Goal: Information Seeking & Learning: Learn about a topic

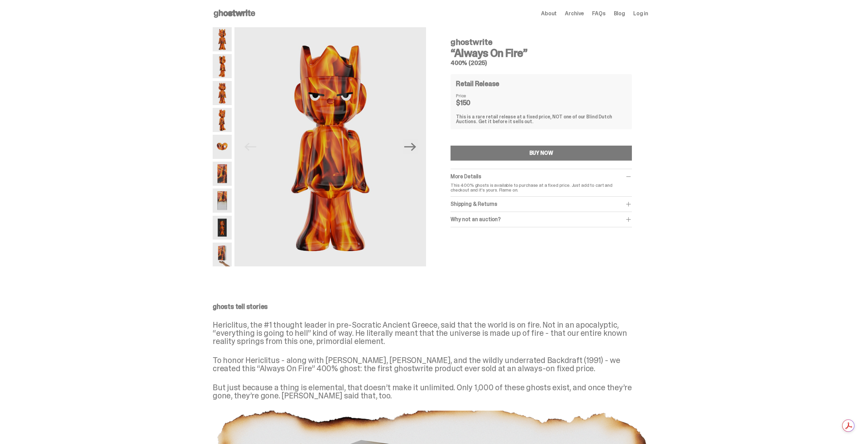
click at [227, 222] on img at bounding box center [222, 228] width 19 height 24
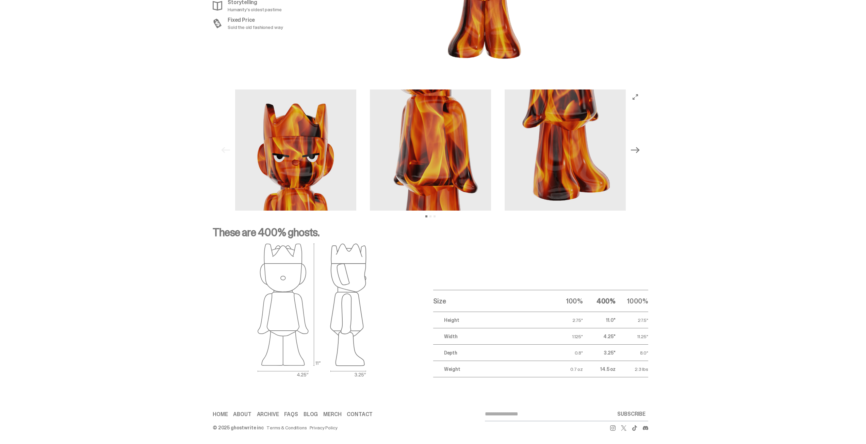
scroll to position [886, 0]
click at [646, 155] on div "Previous Next View slide 1 View slide 2 View slide 3" at bounding box center [431, 149] width 436 height 121
click at [639, 150] on icon "Next" at bounding box center [635, 149] width 9 height 9
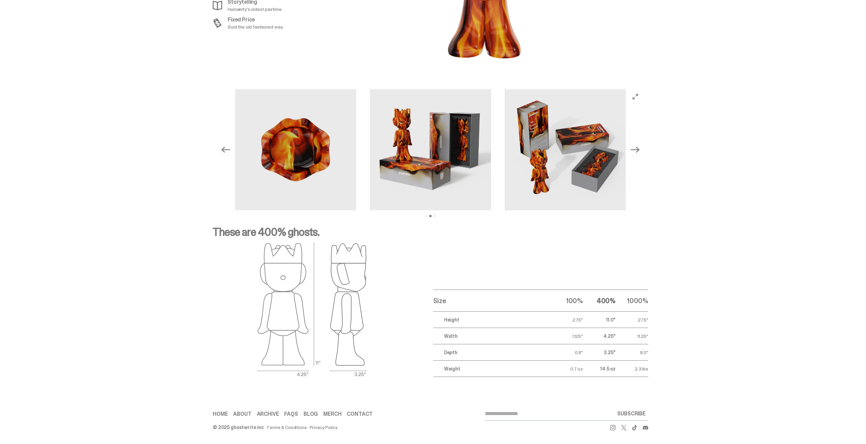
click at [639, 150] on icon "Next" at bounding box center [635, 149] width 9 height 9
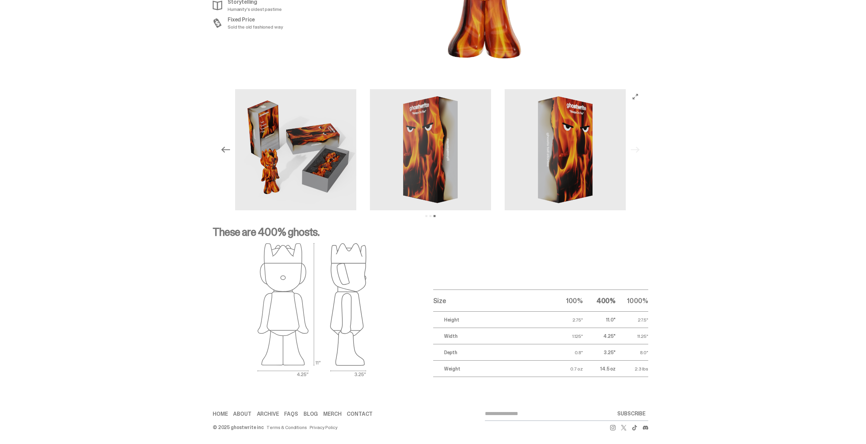
click at [639, 150] on div "Previous Next View slide 1 View slide 2 View slide 3" at bounding box center [430, 149] width 425 height 121
click at [640, 148] on div "Previous Next View slide 1 View slide 2 View slide 3" at bounding box center [430, 149] width 425 height 121
click at [222, 147] on button "Previous" at bounding box center [225, 149] width 15 height 15
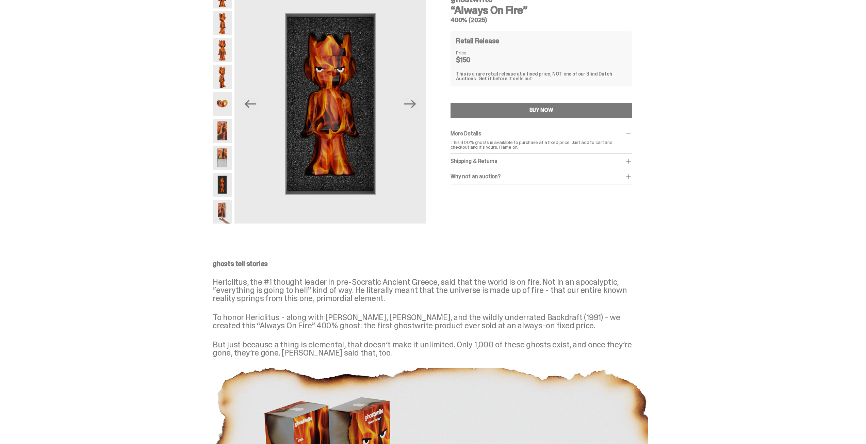
scroll to position [0, 0]
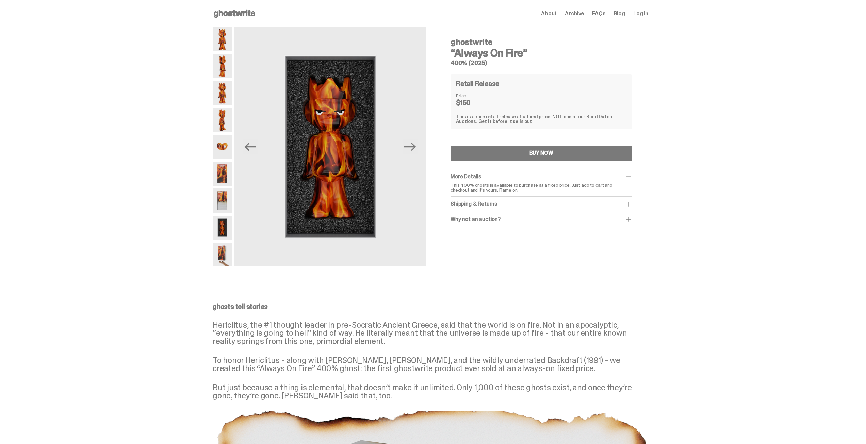
click at [228, 144] on img at bounding box center [222, 147] width 19 height 24
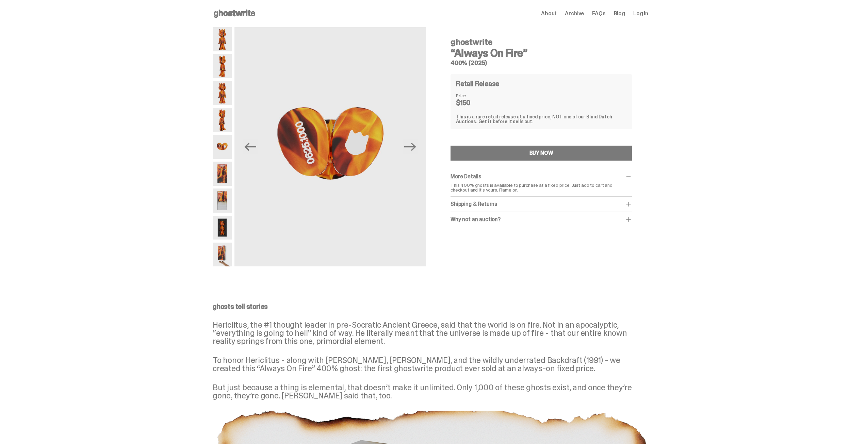
click at [217, 125] on img at bounding box center [222, 120] width 19 height 24
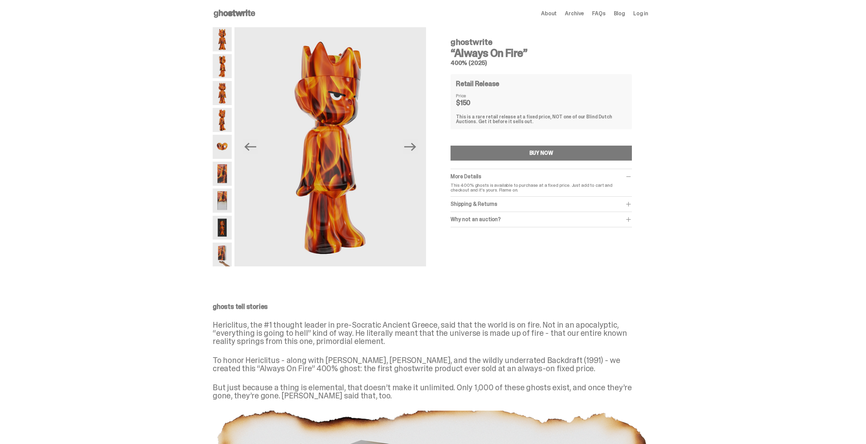
click at [220, 102] on img at bounding box center [222, 93] width 19 height 24
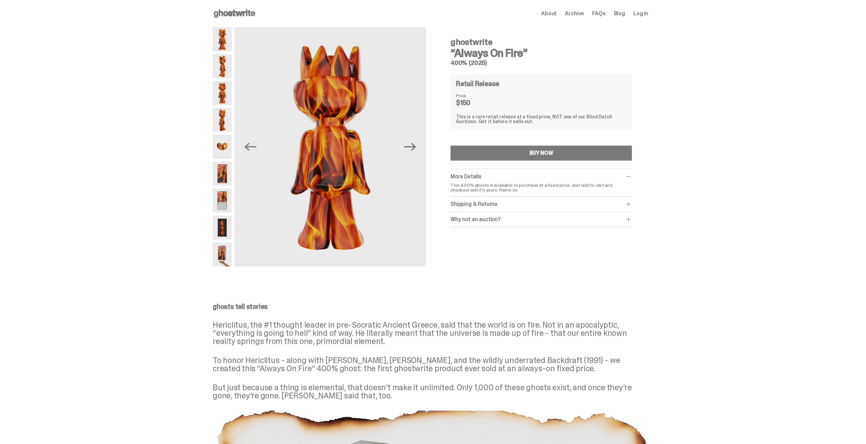
click at [554, 11] on span "About" at bounding box center [549, 13] width 16 height 5
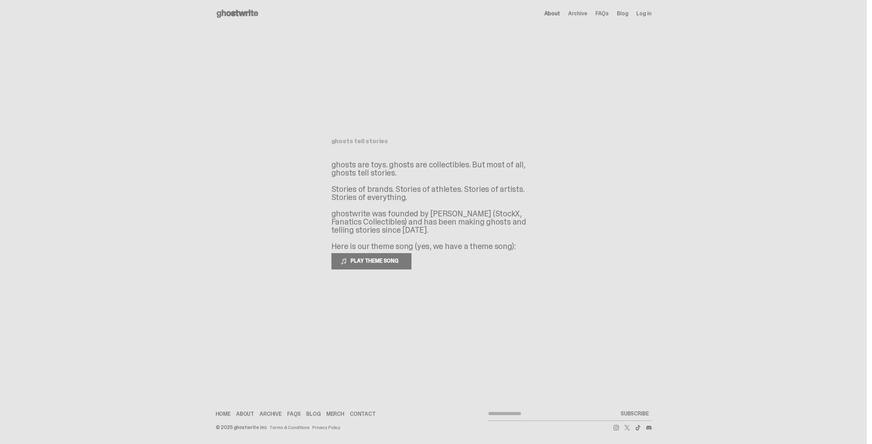
click at [578, 14] on span "Archive" at bounding box center [577, 13] width 19 height 5
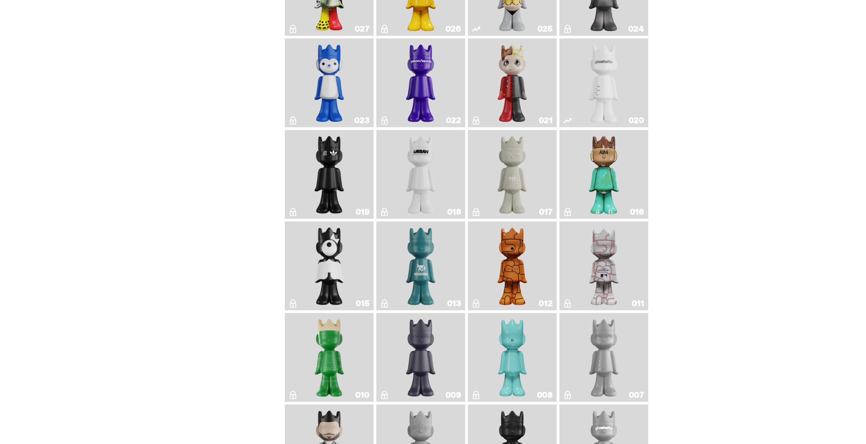
scroll to position [851, 0]
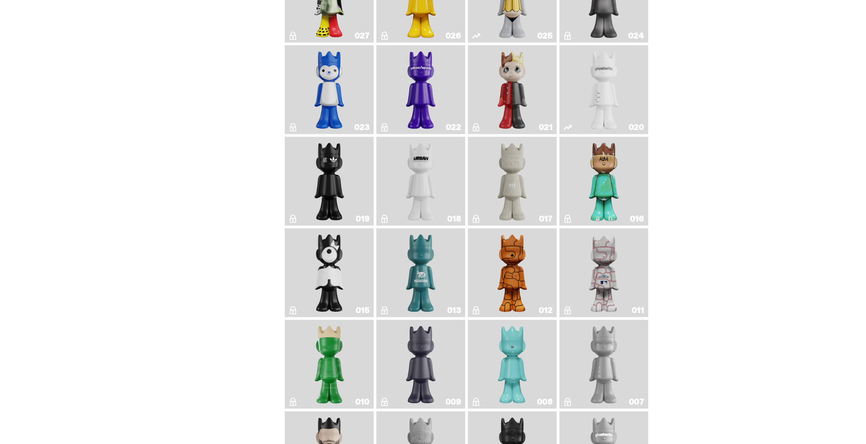
click at [495, 195] on link "017" at bounding box center [512, 181] width 81 height 83
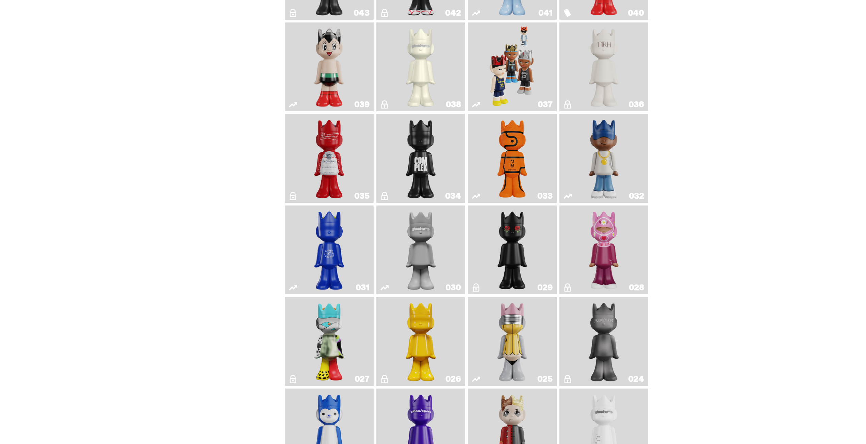
scroll to position [477, 0]
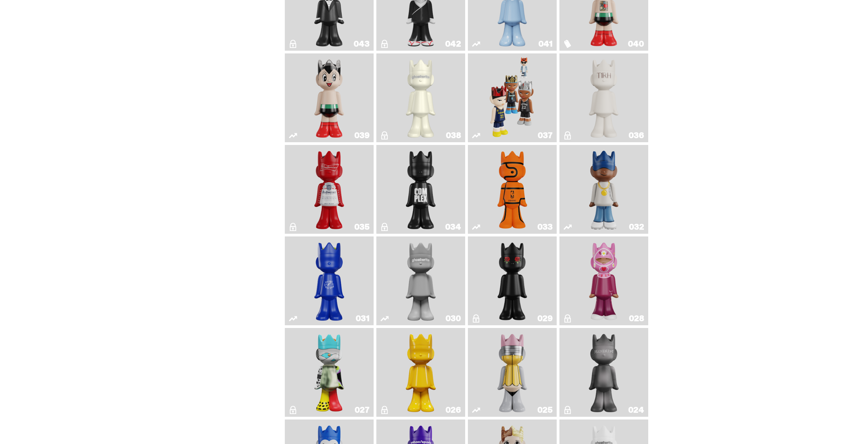
click at [503, 262] on img "Landon" at bounding box center [513, 280] width 36 height 83
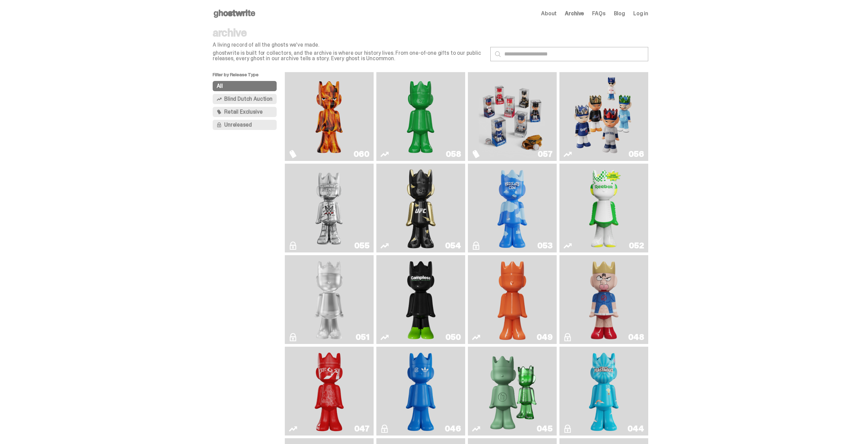
click at [317, 115] on img "Always On Fire" at bounding box center [329, 116] width 67 height 83
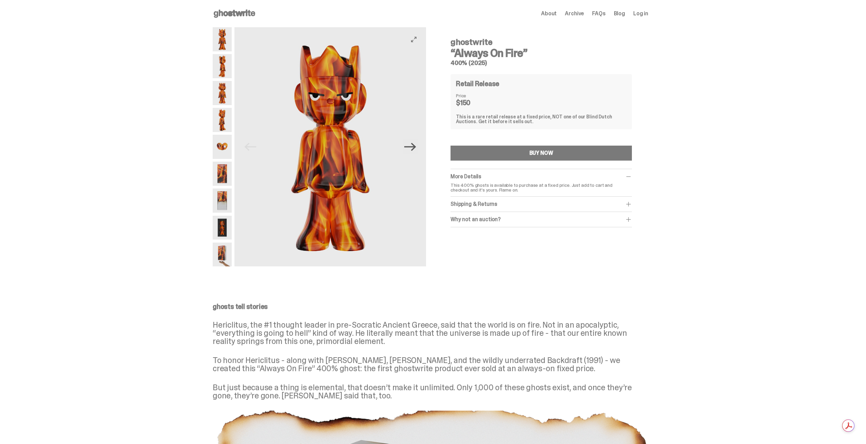
click at [416, 148] on icon "Next" at bounding box center [410, 147] width 12 height 12
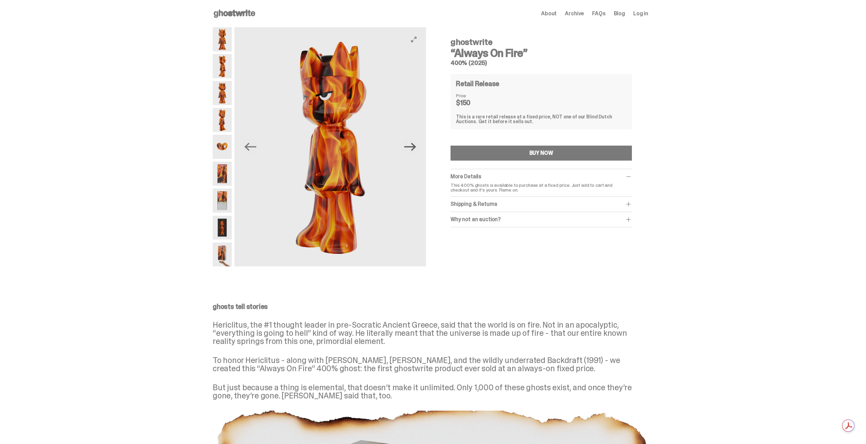
click at [416, 148] on icon "Next" at bounding box center [410, 147] width 12 height 12
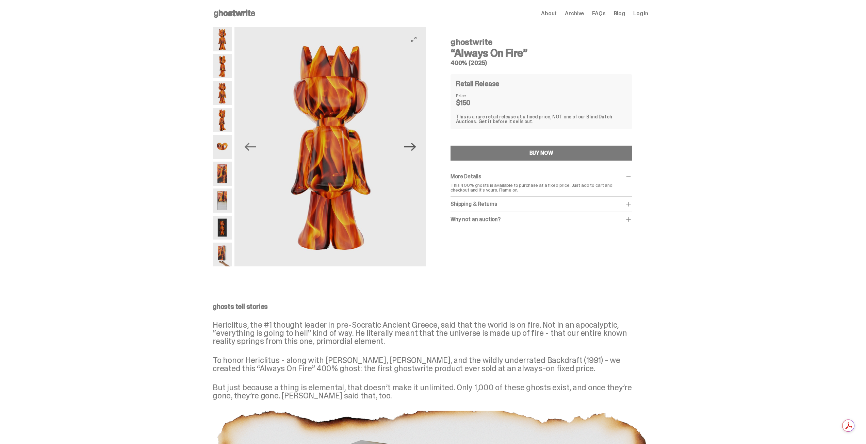
click at [416, 147] on icon "Next" at bounding box center [410, 147] width 12 height 8
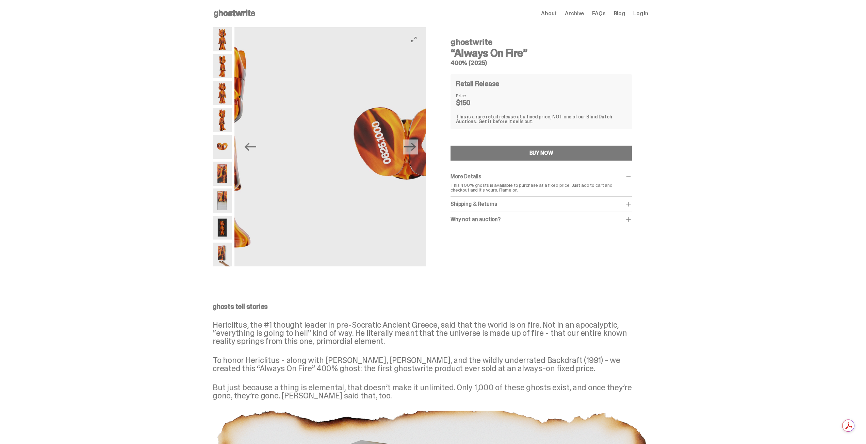
click at [415, 147] on icon "Next" at bounding box center [410, 147] width 12 height 8
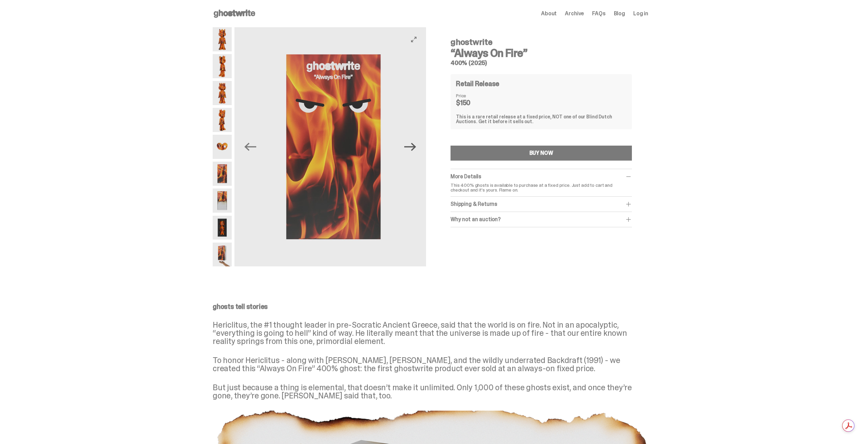
click at [415, 147] on icon "Next" at bounding box center [410, 147] width 12 height 8
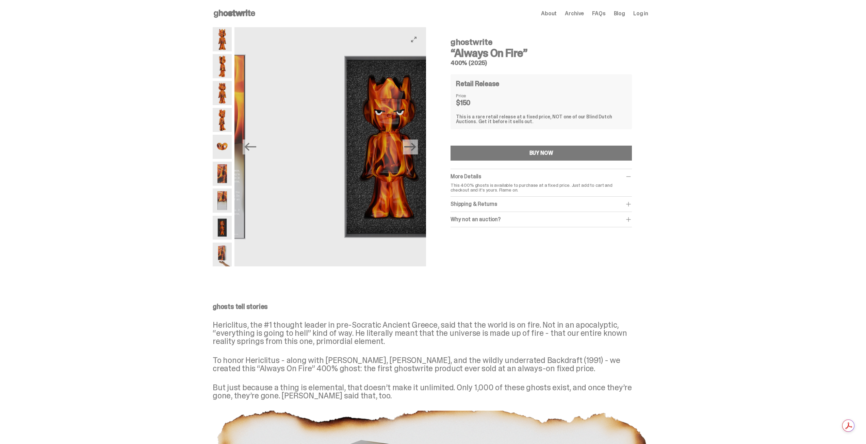
click at [415, 147] on icon "Next" at bounding box center [410, 147] width 12 height 8
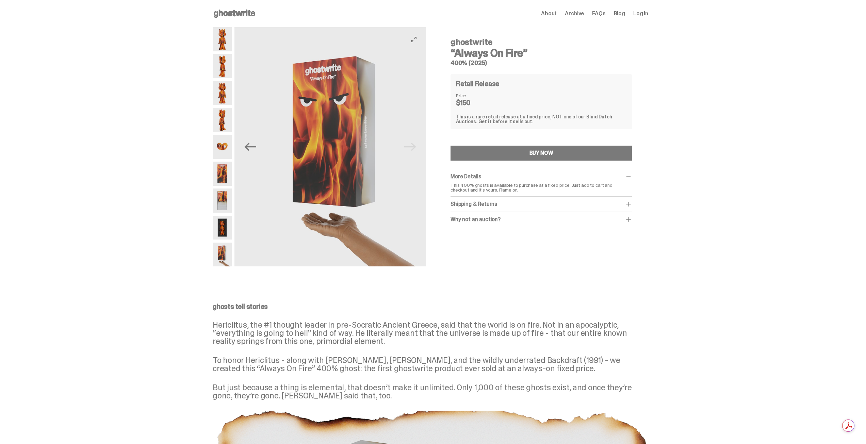
click at [415, 147] on img at bounding box center [334, 146] width 192 height 239
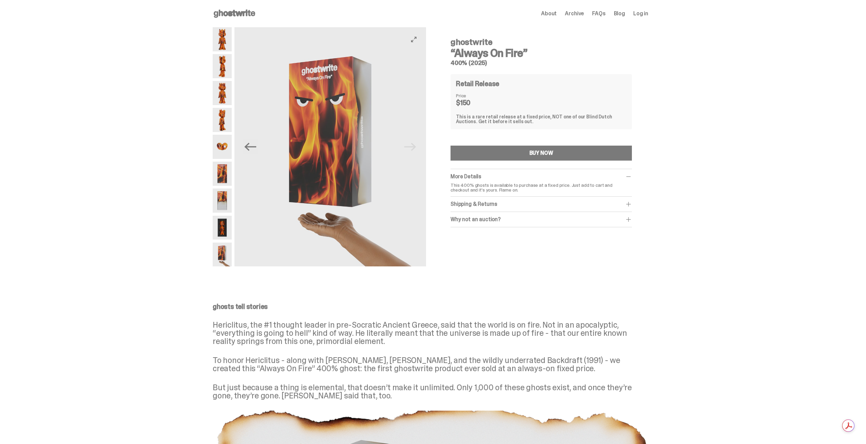
click at [415, 147] on img at bounding box center [331, 146] width 192 height 239
